Goal: Information Seeking & Learning: Learn about a topic

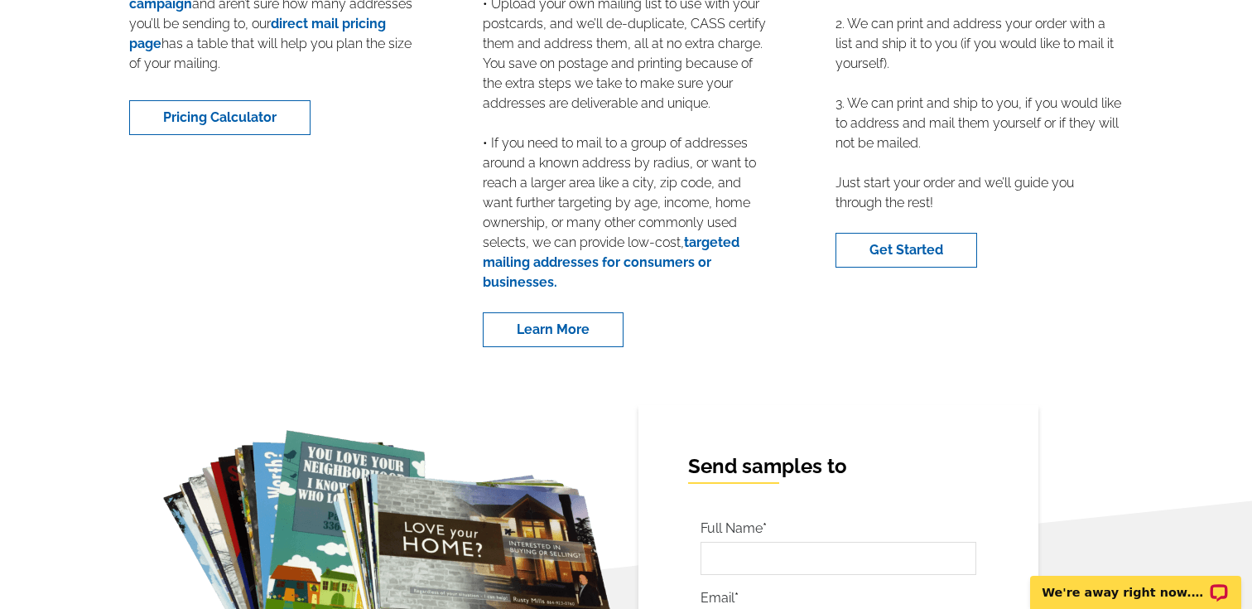
scroll to position [2690, 0]
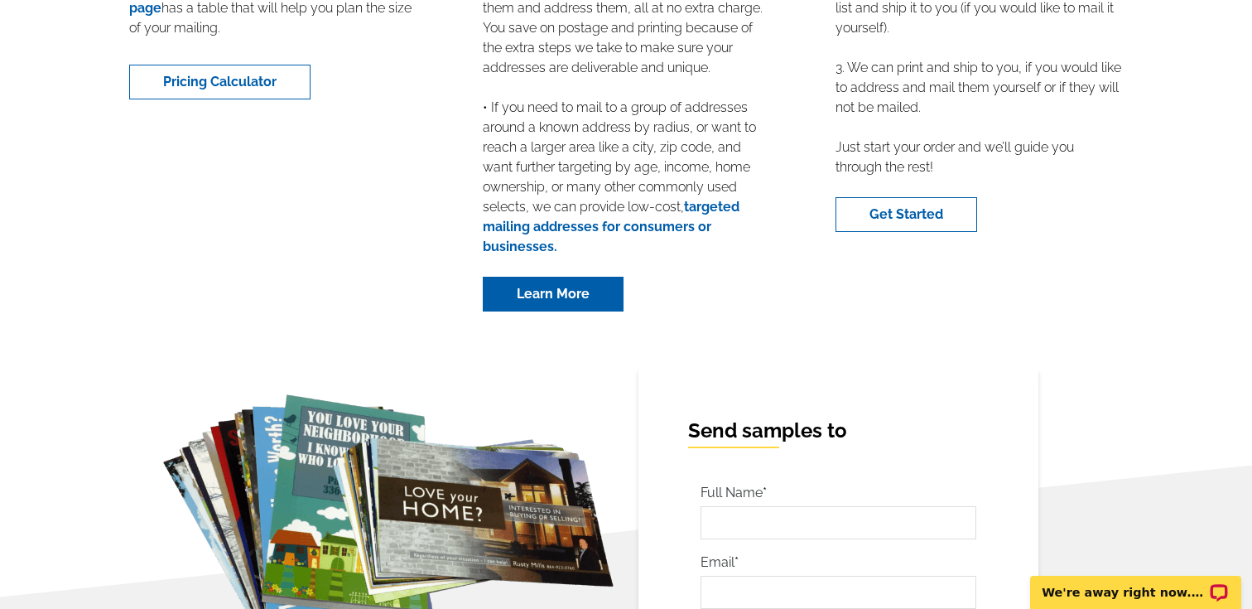
click at [572, 297] on link "Learn More" at bounding box center [553, 294] width 141 height 35
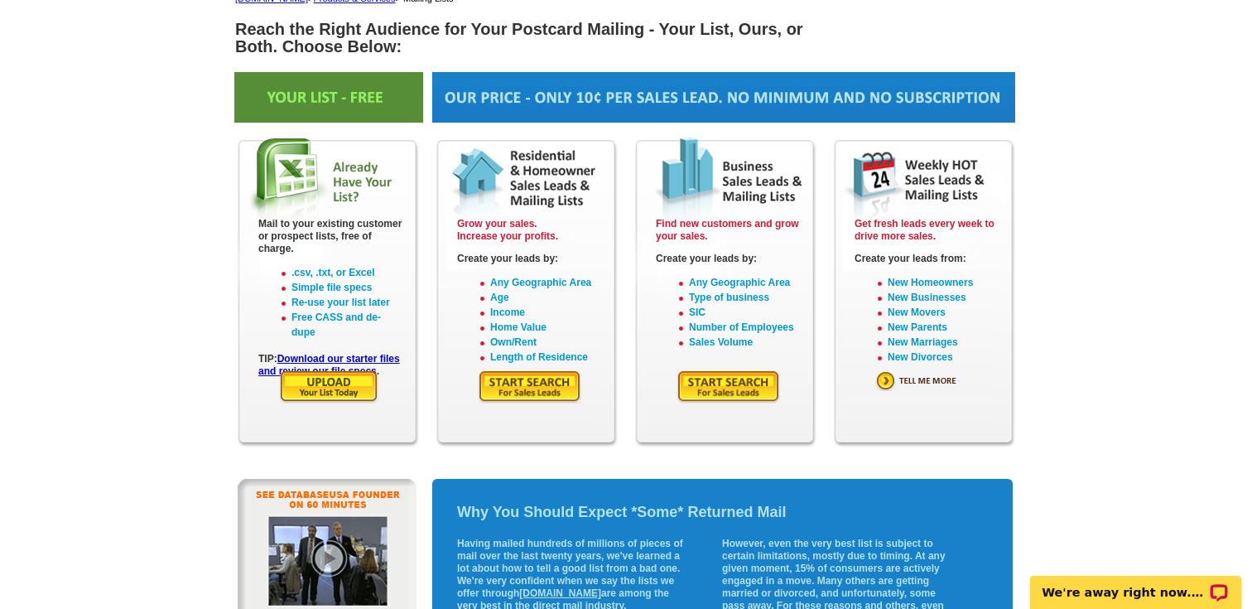
scroll to position [144, 0]
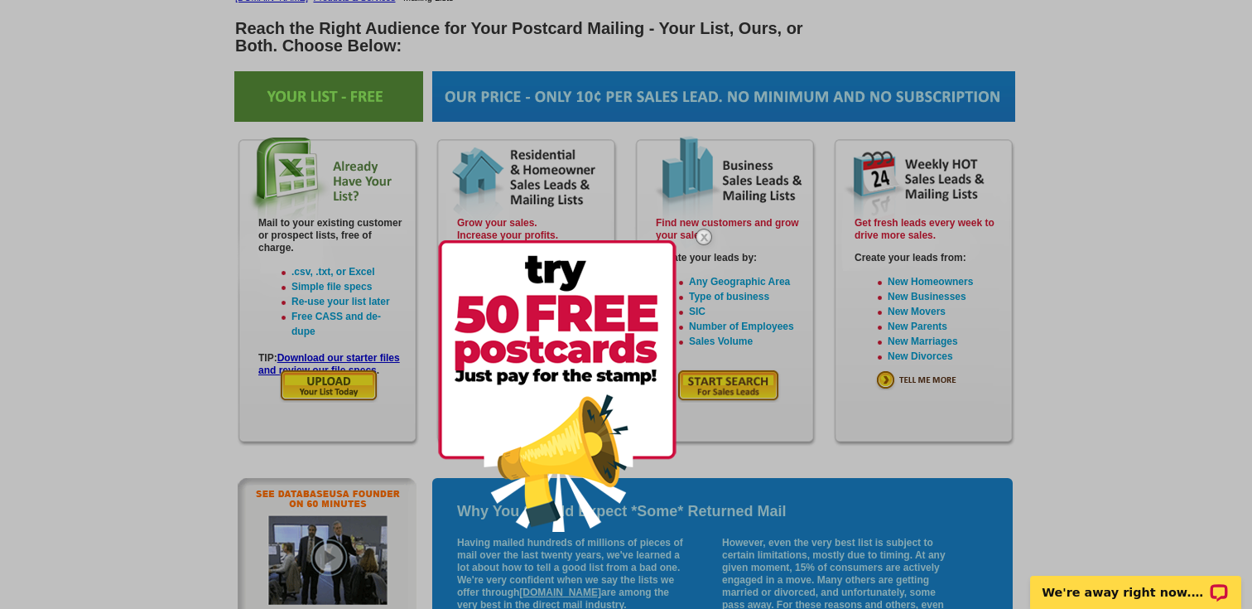
click at [1120, 434] on div at bounding box center [626, 304] width 1252 height 609
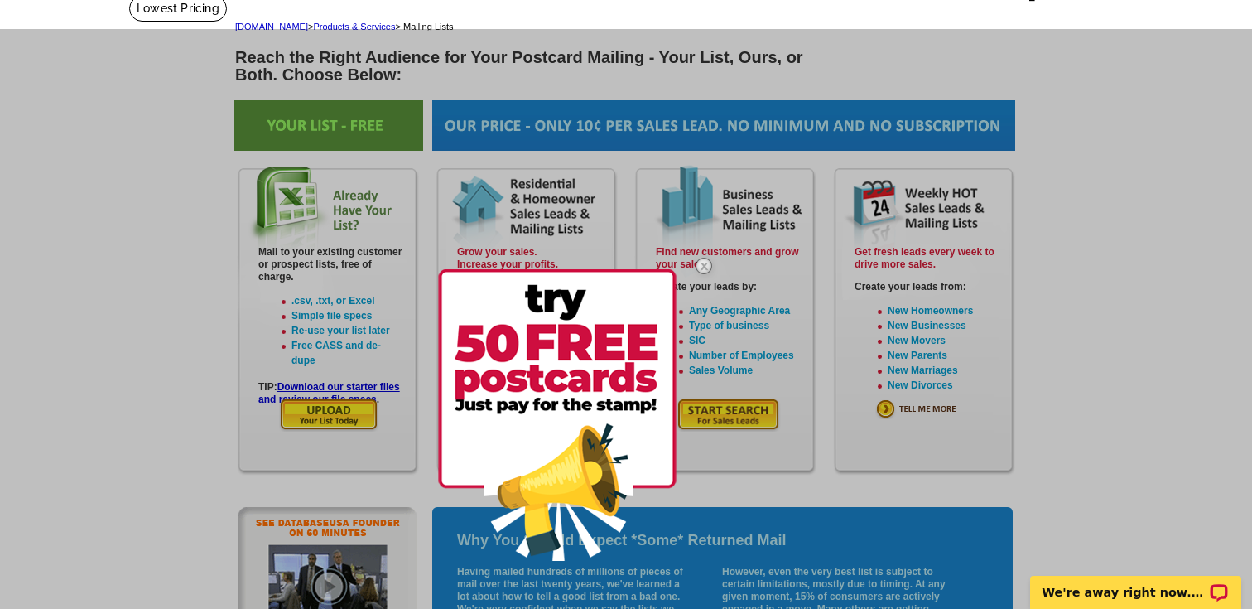
scroll to position [89, 0]
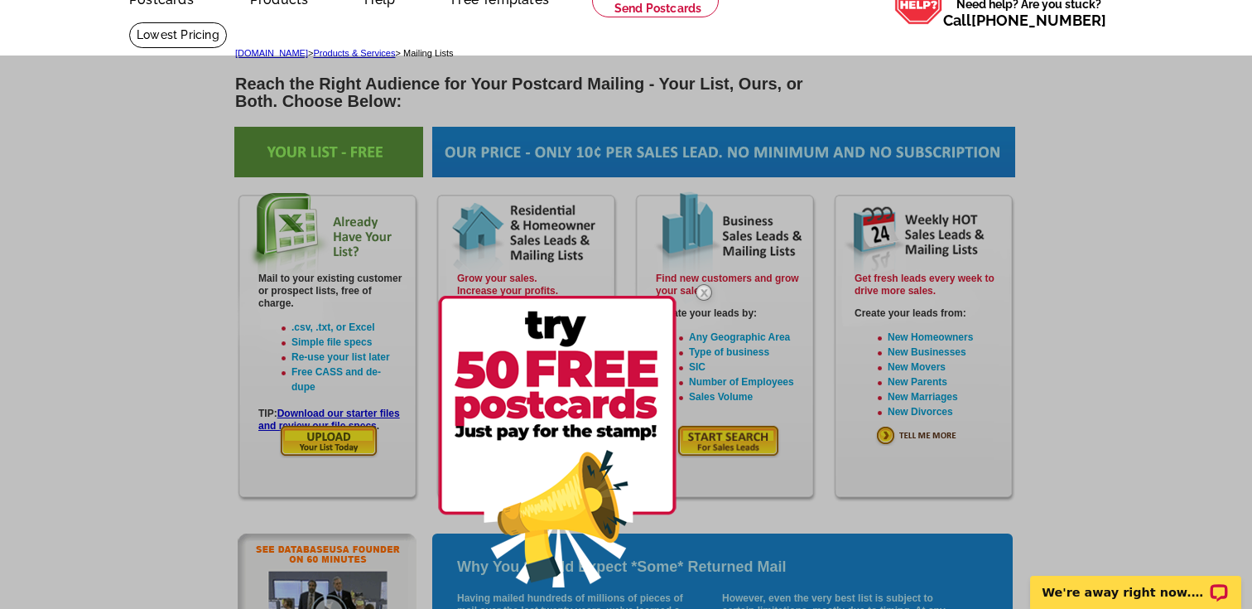
click at [564, 269] on div at bounding box center [582, 441] width 289 height 346
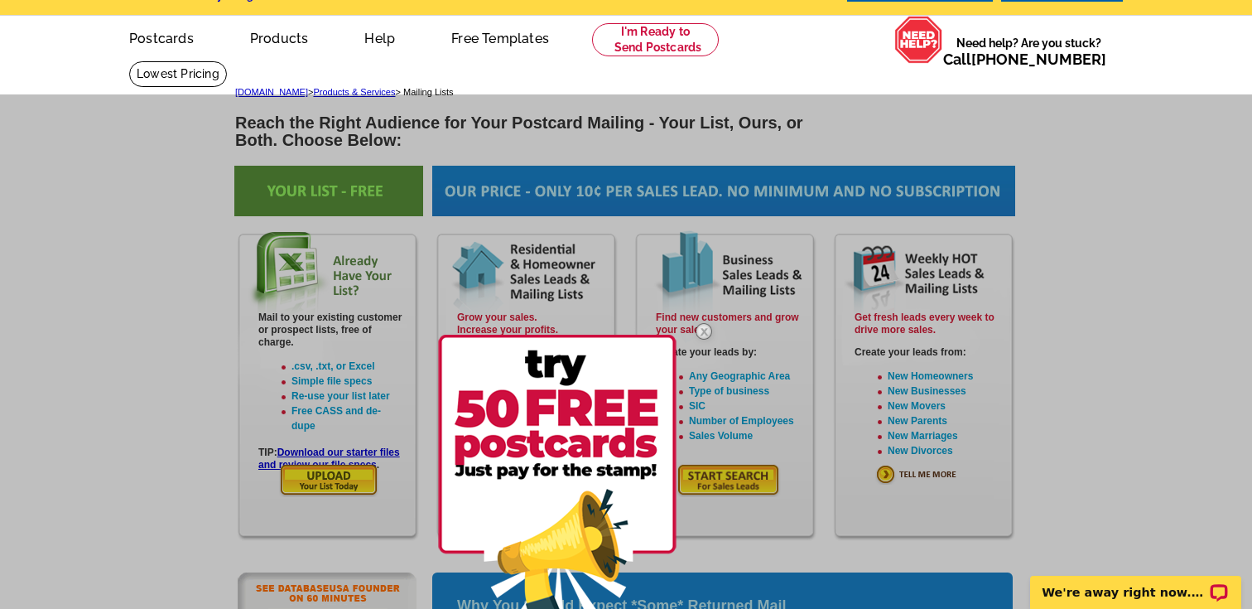
scroll to position [0, 0]
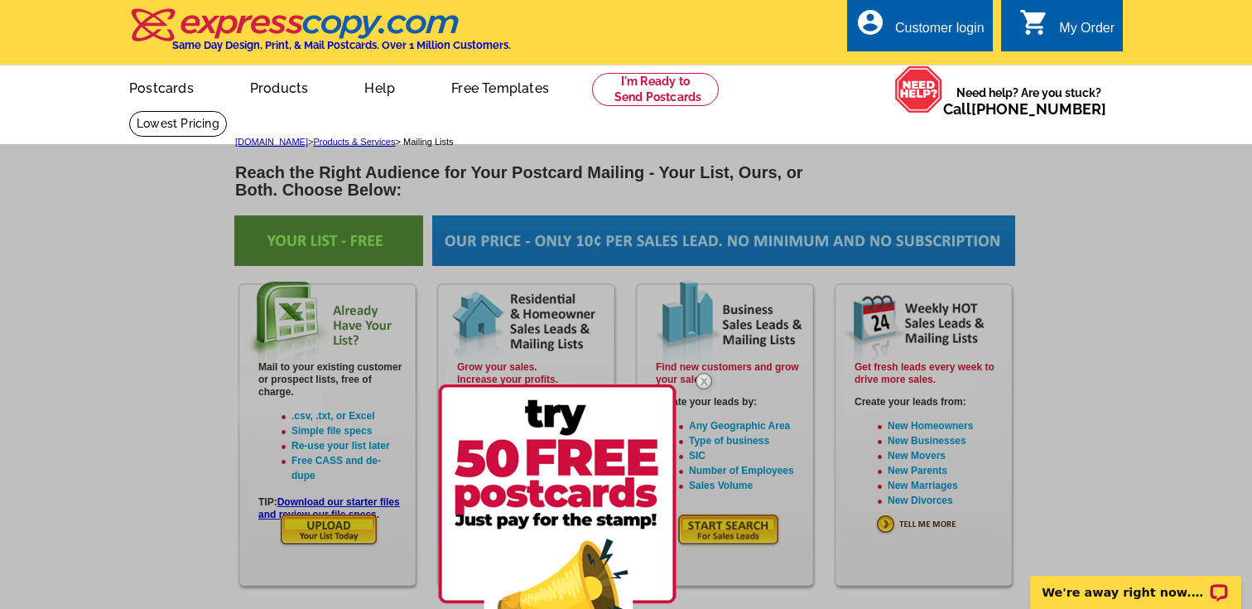
click at [597, 363] on div at bounding box center [582, 530] width 289 height 346
